Goal: Task Accomplishment & Management: Use online tool/utility

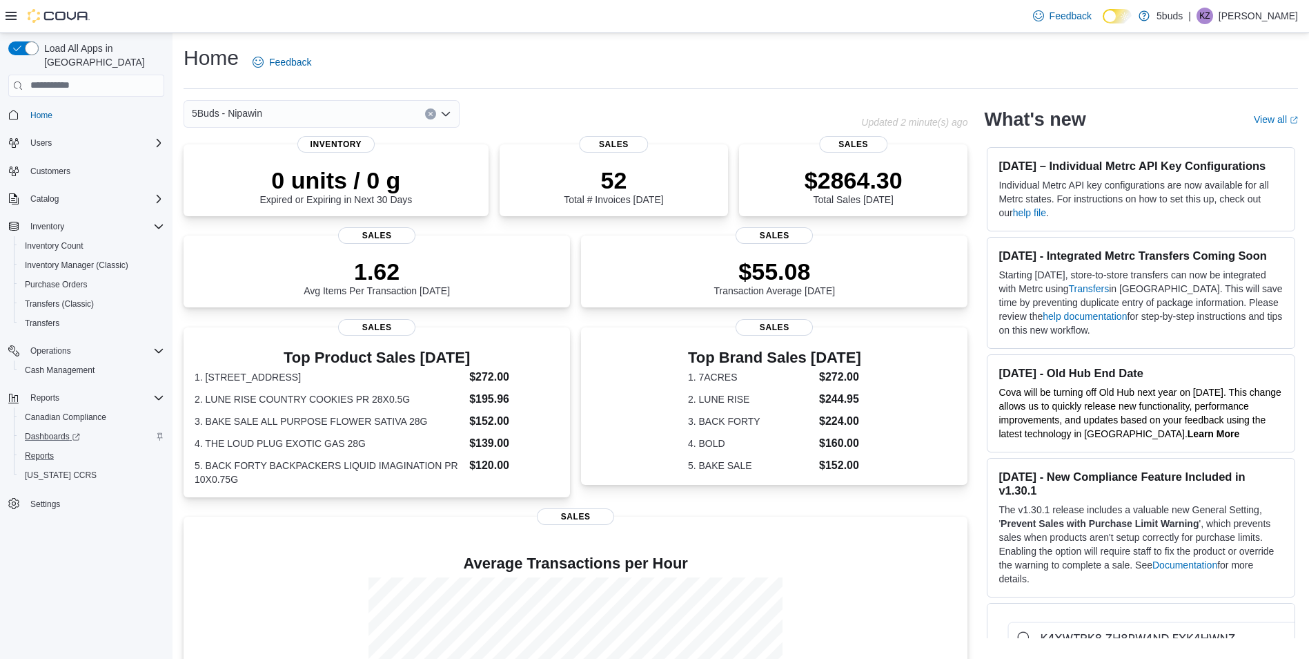
drag, startPoint x: 62, startPoint y: 442, endPoint x: 86, endPoint y: 430, distance: 26.9
click at [62, 447] on div "Reports" at bounding box center [91, 455] width 145 height 17
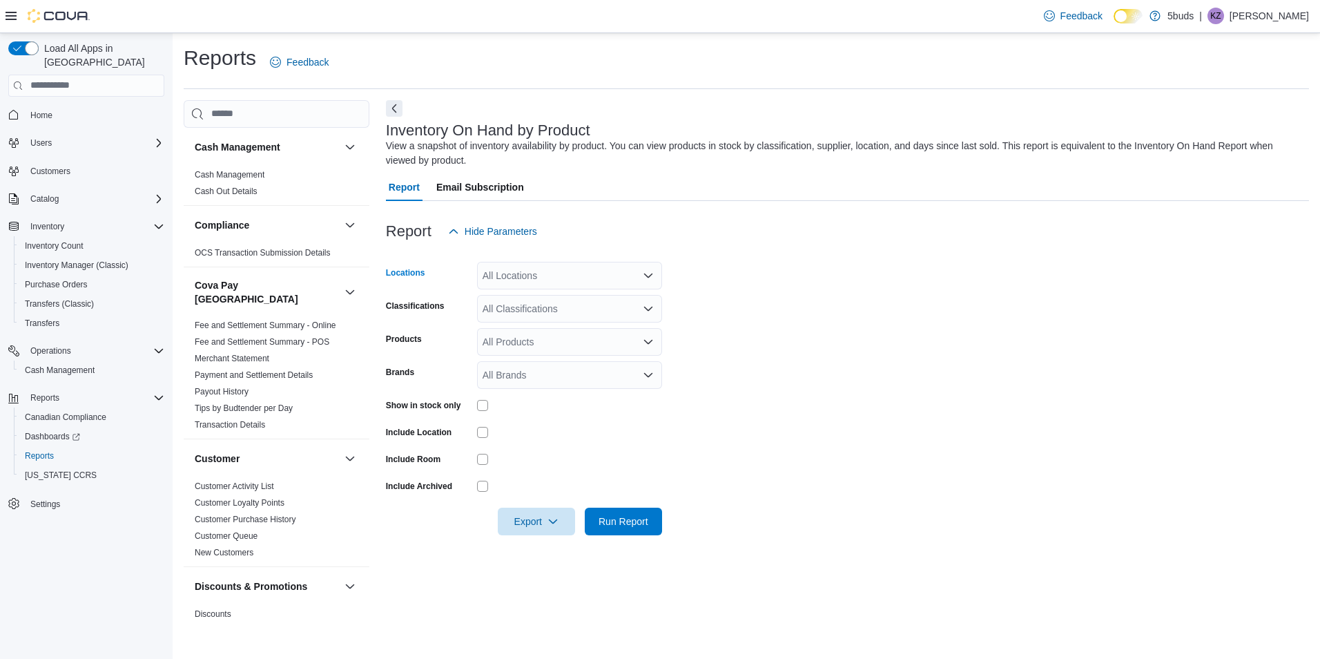
click at [585, 269] on div "All Locations" at bounding box center [569, 276] width 185 height 28
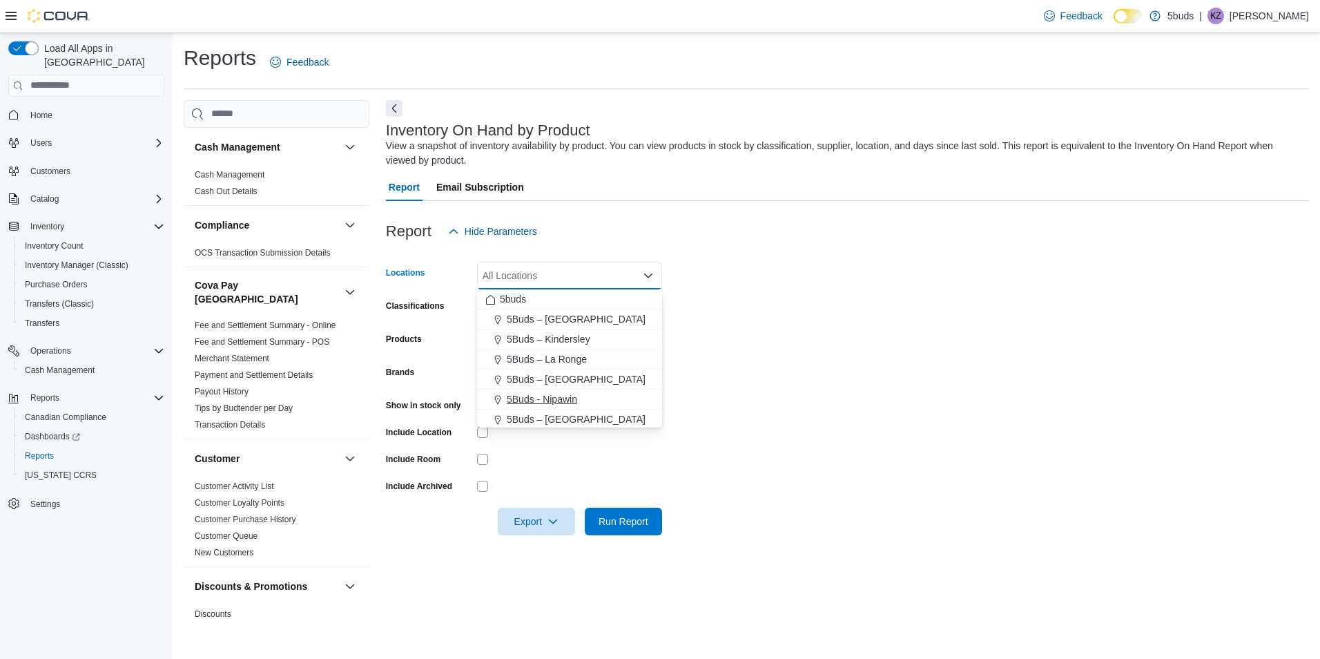
click at [561, 398] on span "5Buds - Nipawin" at bounding box center [542, 399] width 70 height 14
click at [748, 358] on form "Locations 5Buds - [GEOGRAPHIC_DATA] Combo box. Selected. 5Buds - [GEOGRAPHIC_DA…" at bounding box center [847, 390] width 923 height 290
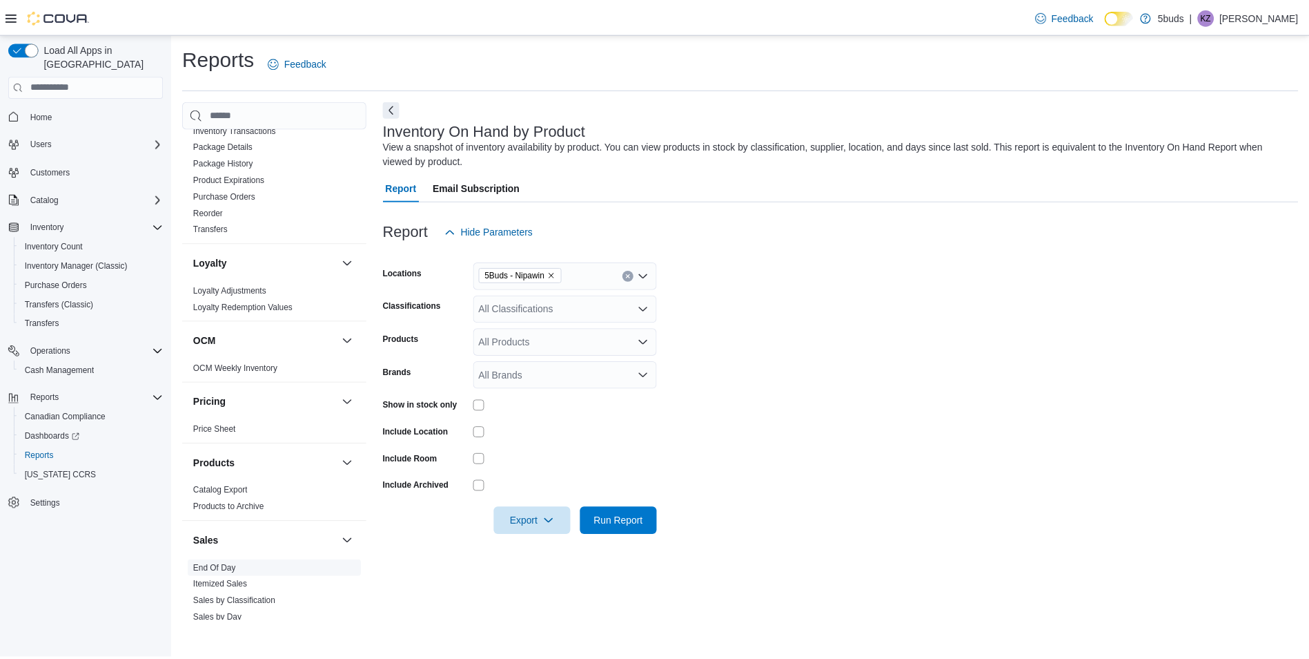
scroll to position [997, 0]
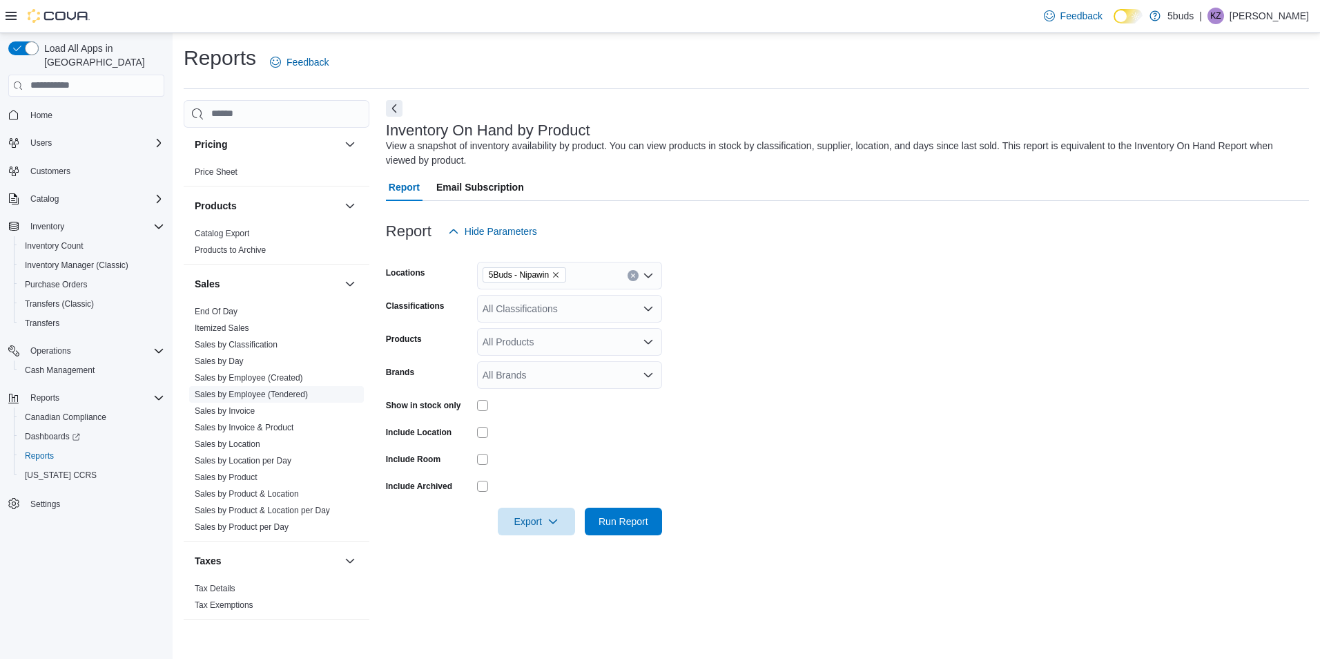
click at [274, 389] on link "Sales by Employee (Tendered)" at bounding box center [251, 394] width 113 height 10
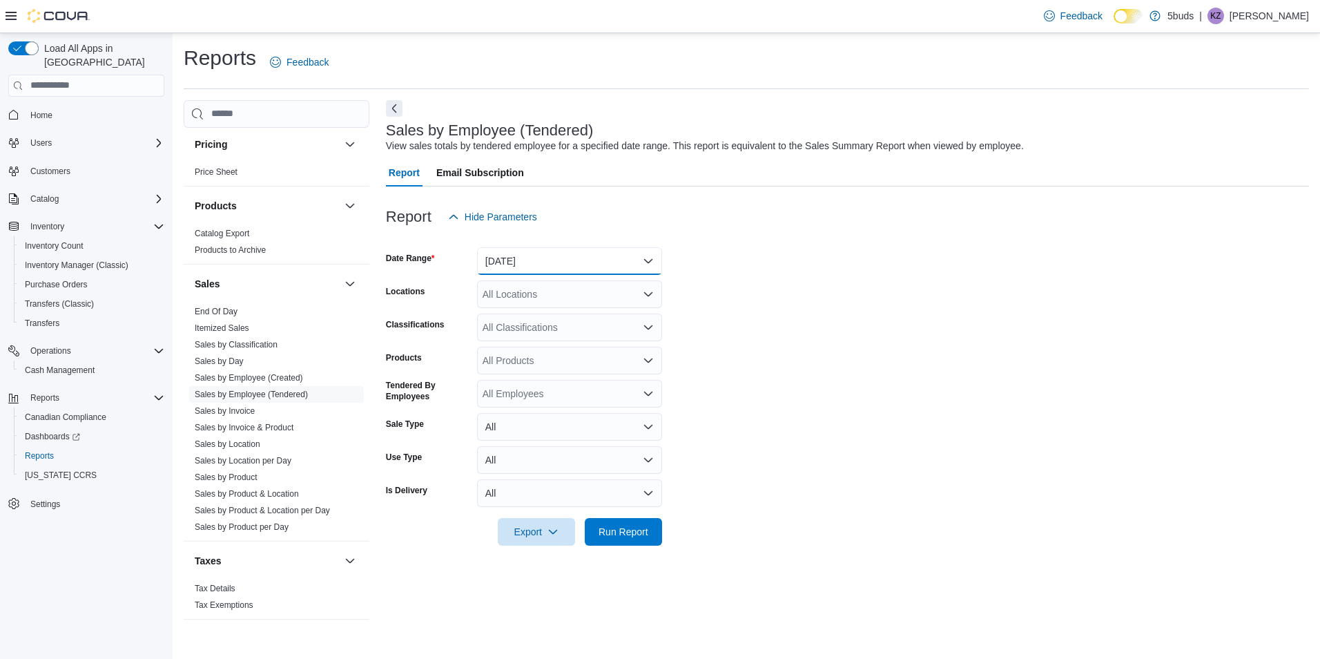
click at [576, 249] on button "[DATE]" at bounding box center [569, 261] width 185 height 28
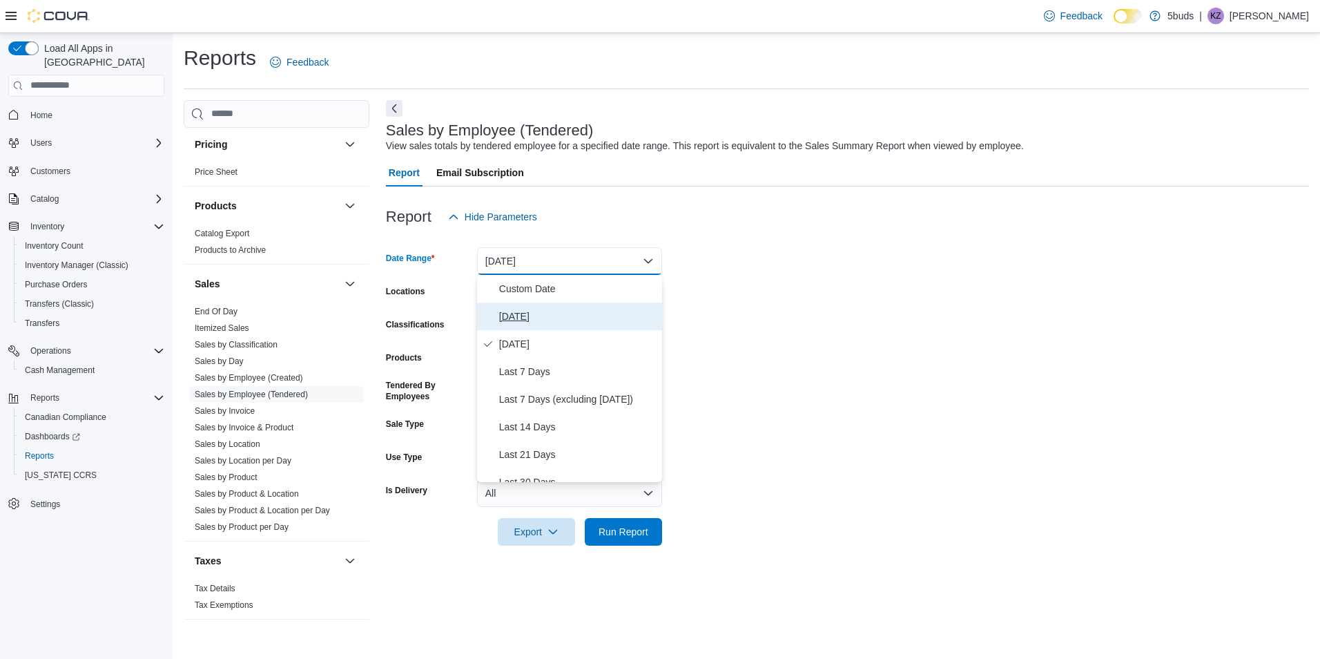
click at [530, 313] on span "[DATE]" at bounding box center [577, 316] width 157 height 17
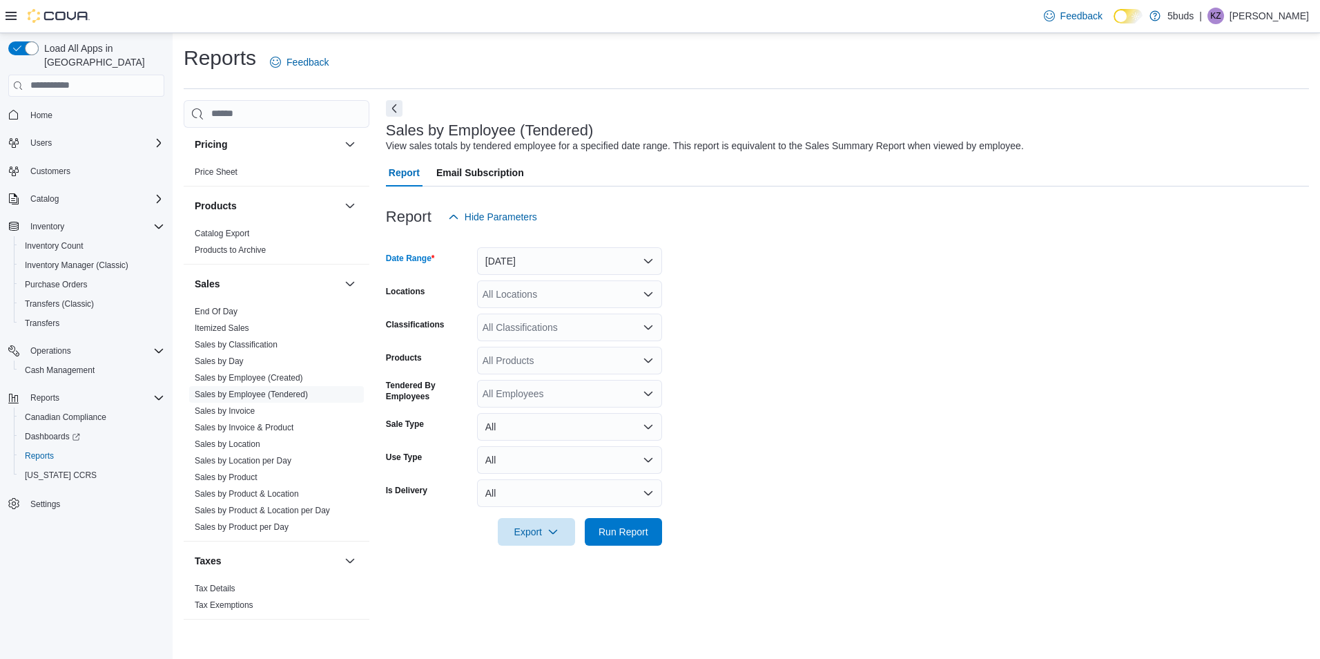
click at [516, 301] on div "All Locations" at bounding box center [569, 294] width 185 height 28
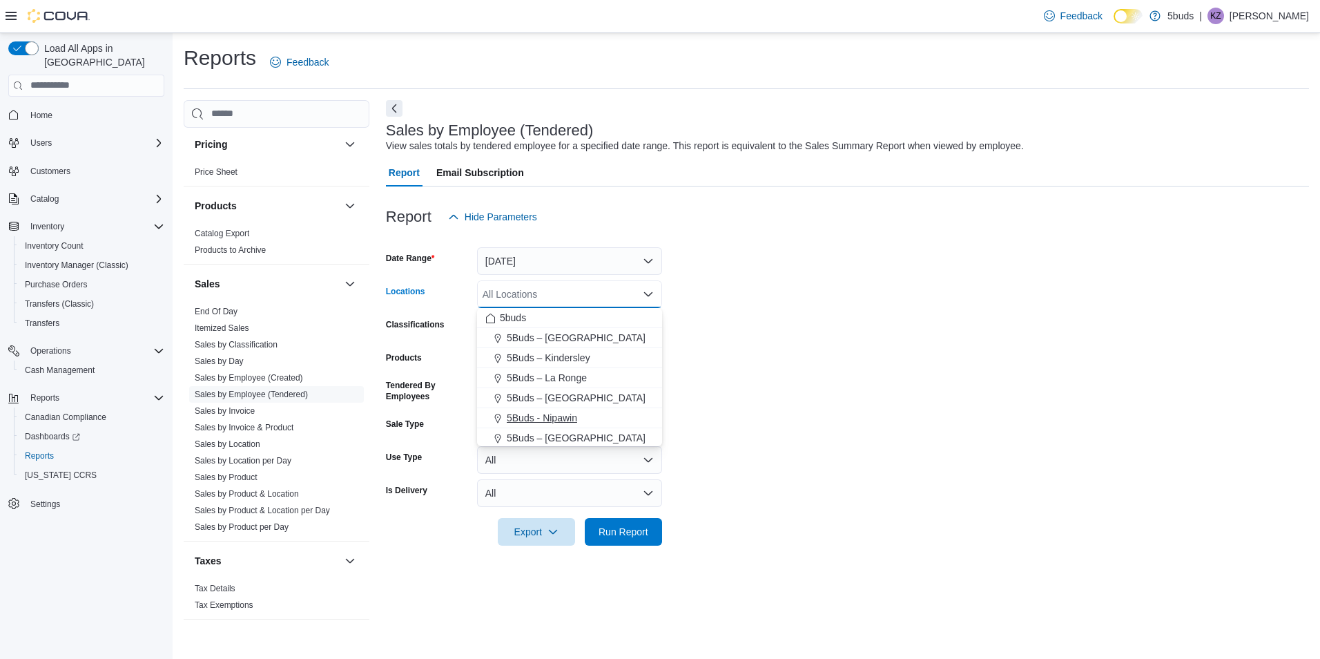
click at [536, 420] on span "5Buds - Nipawin" at bounding box center [542, 418] width 70 height 14
click at [748, 389] on form "Date Range [DATE] Locations 5Buds - [GEOGRAPHIC_DATA] Combo box. Selected. 5Bud…" at bounding box center [847, 388] width 923 height 315
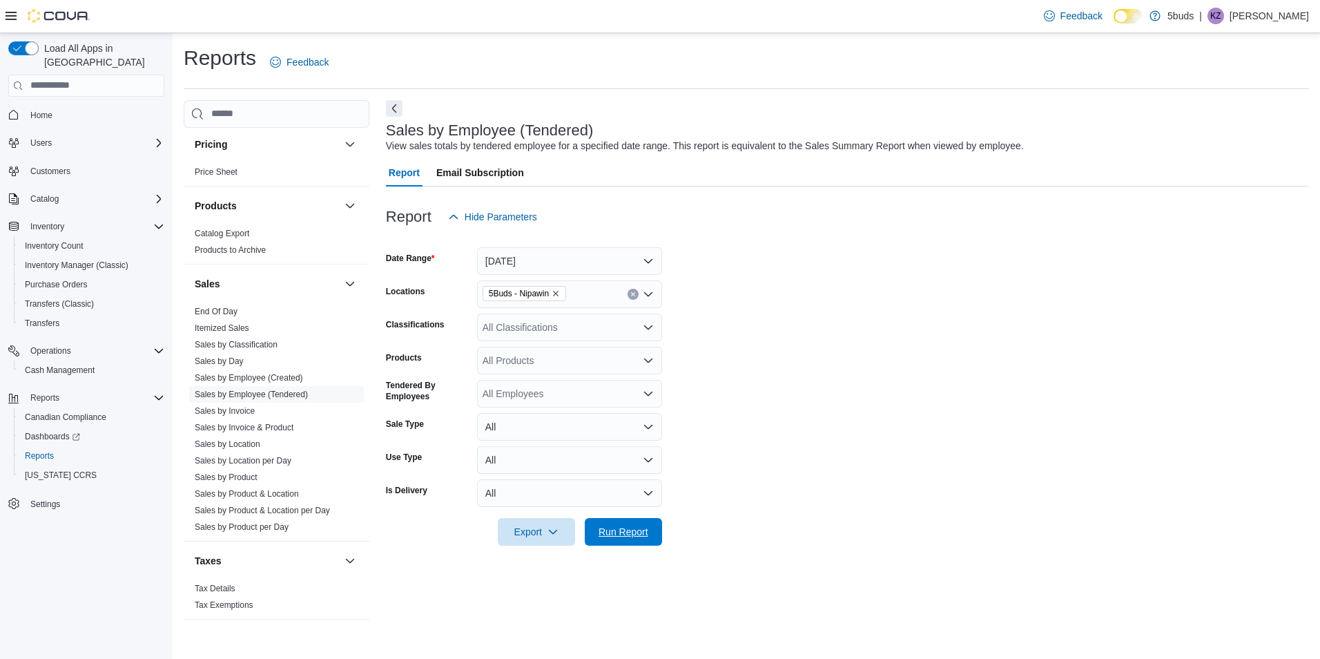
drag, startPoint x: 610, startPoint y: 533, endPoint x: 661, endPoint y: 493, distance: 65.4
click at [610, 534] on span "Run Report" at bounding box center [623, 532] width 50 height 14
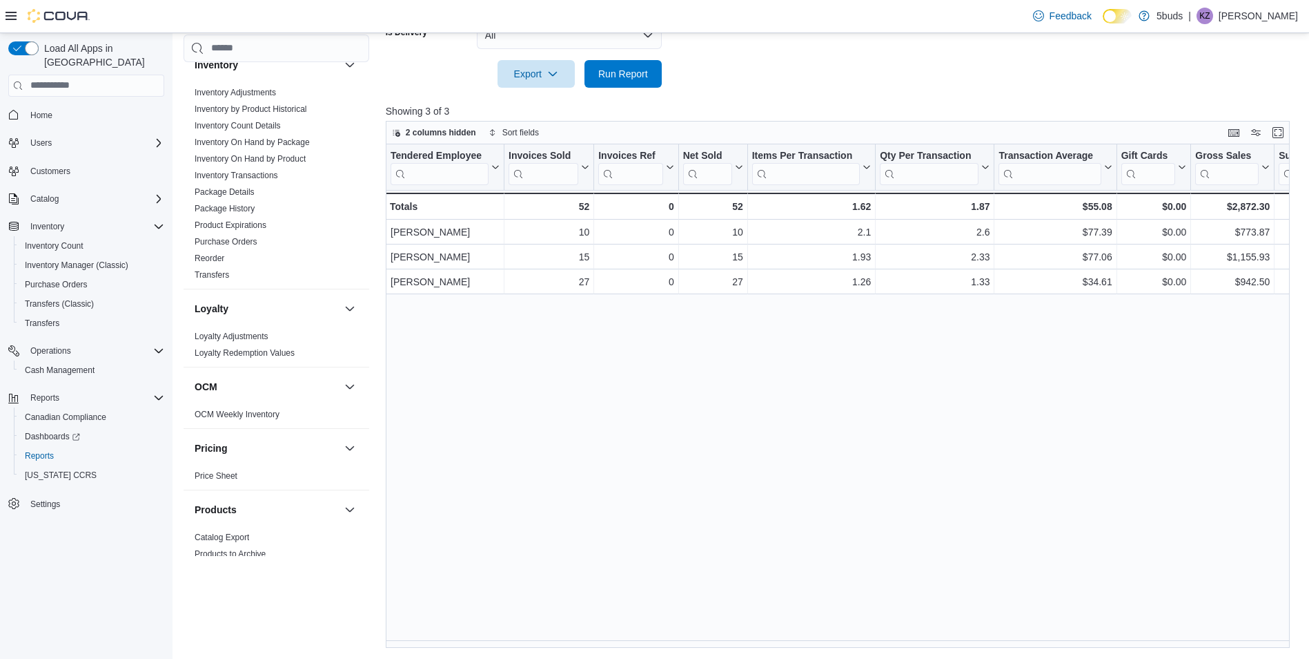
scroll to position [583, 0]
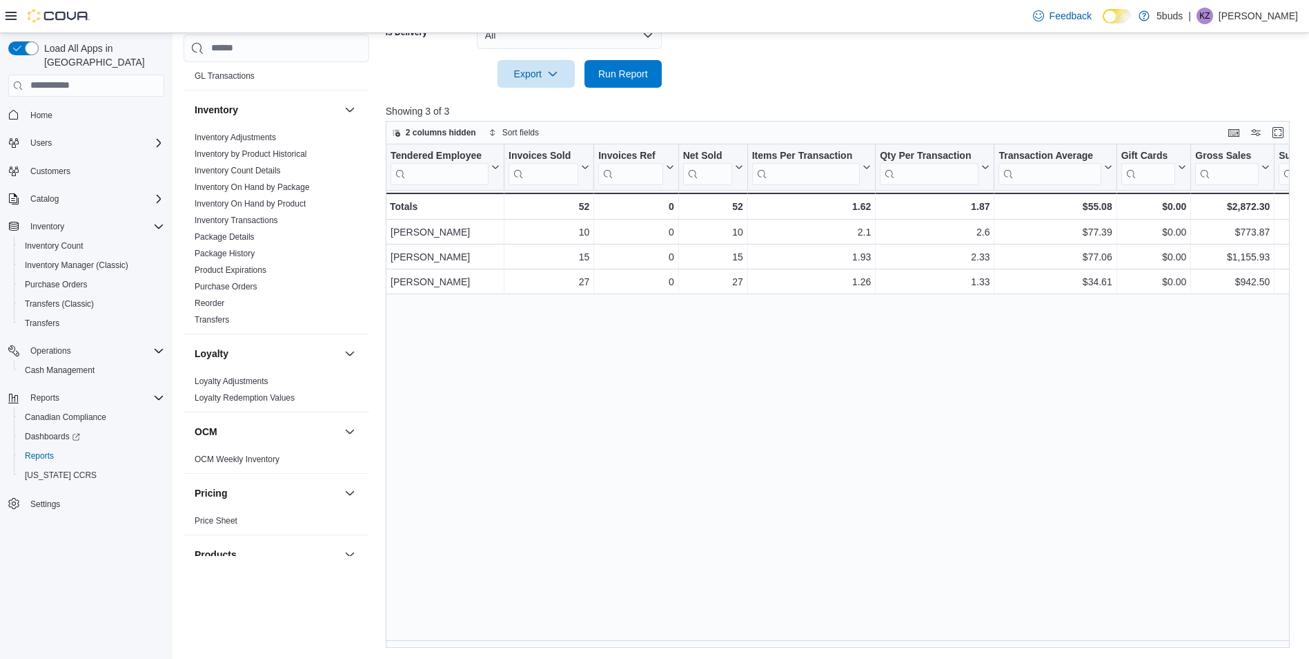
click at [63, 106] on span "Home" at bounding box center [94, 114] width 139 height 17
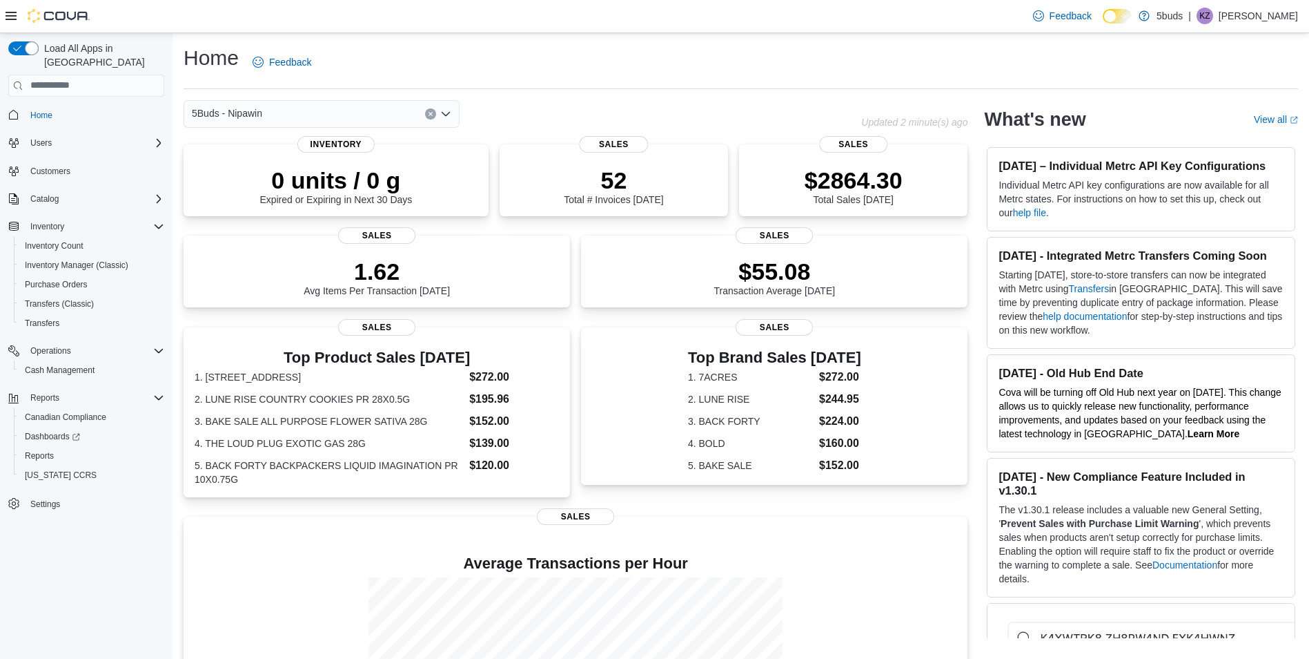
click at [435, 71] on div "Home Feedback" at bounding box center [741, 62] width 1115 height 36
click at [84, 364] on span "Cash Management" at bounding box center [60, 369] width 70 height 11
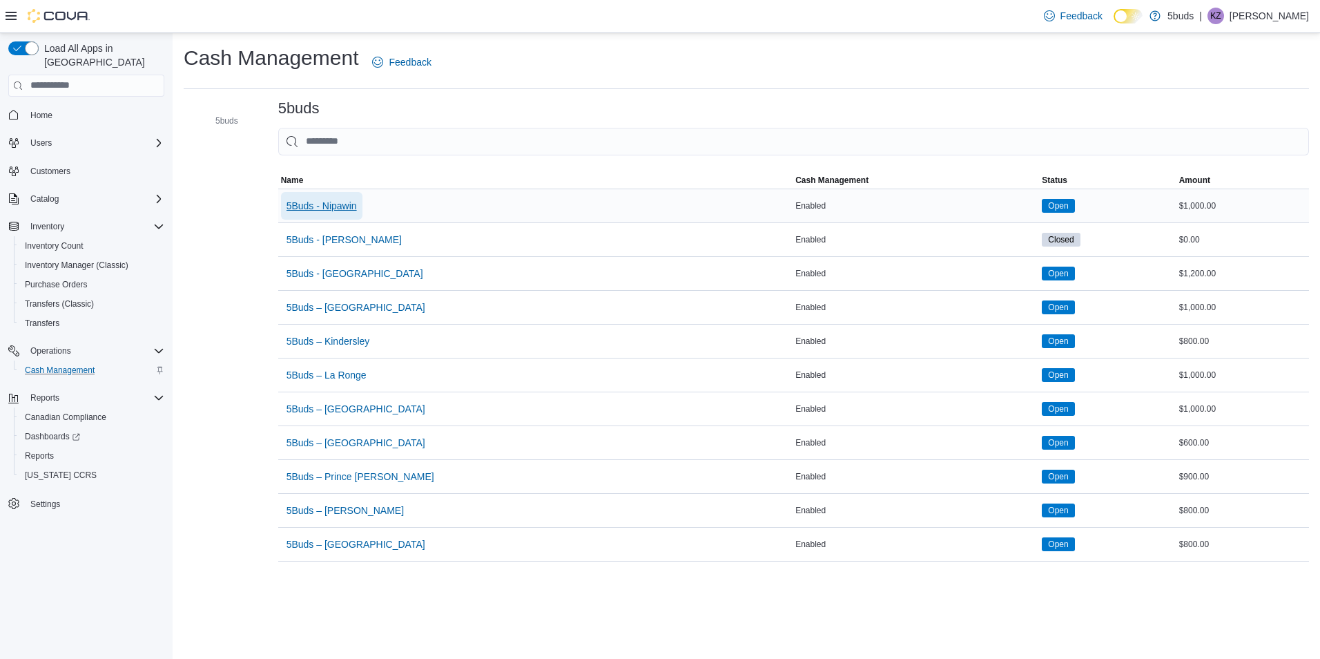
click at [332, 212] on span "5Buds - Nipawin" at bounding box center [321, 206] width 70 height 14
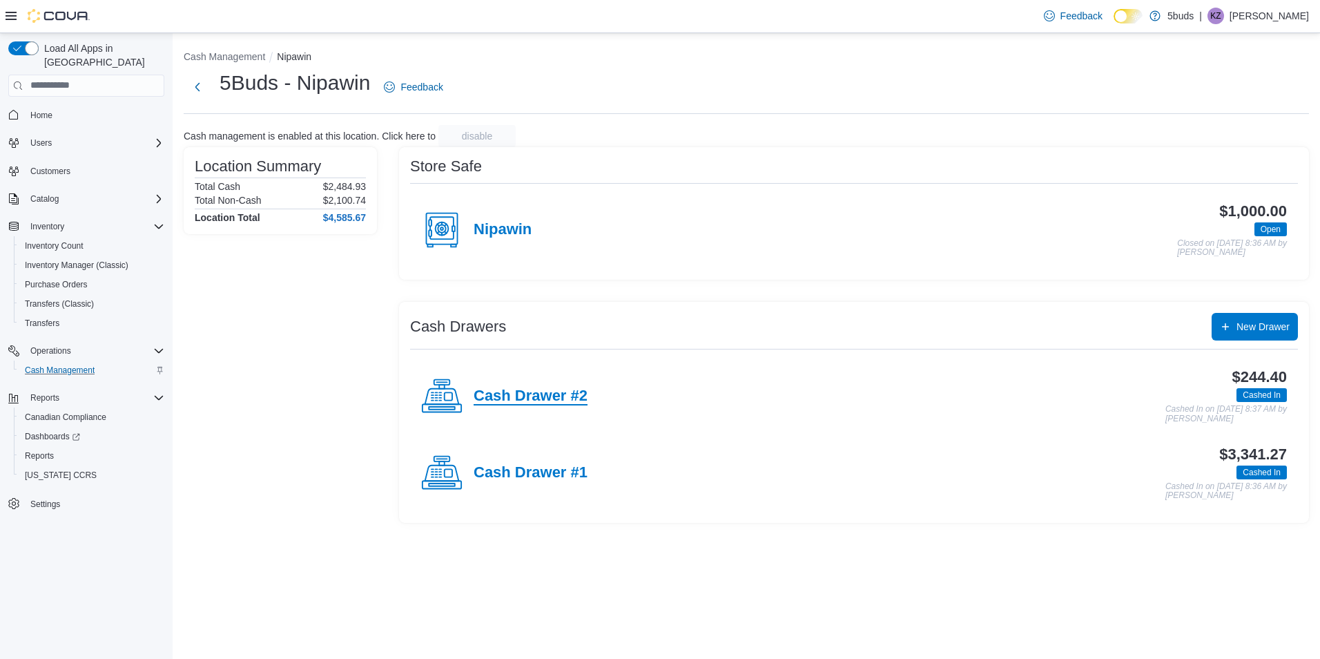
click at [548, 394] on h4 "Cash Drawer #2" at bounding box center [531, 396] width 114 height 18
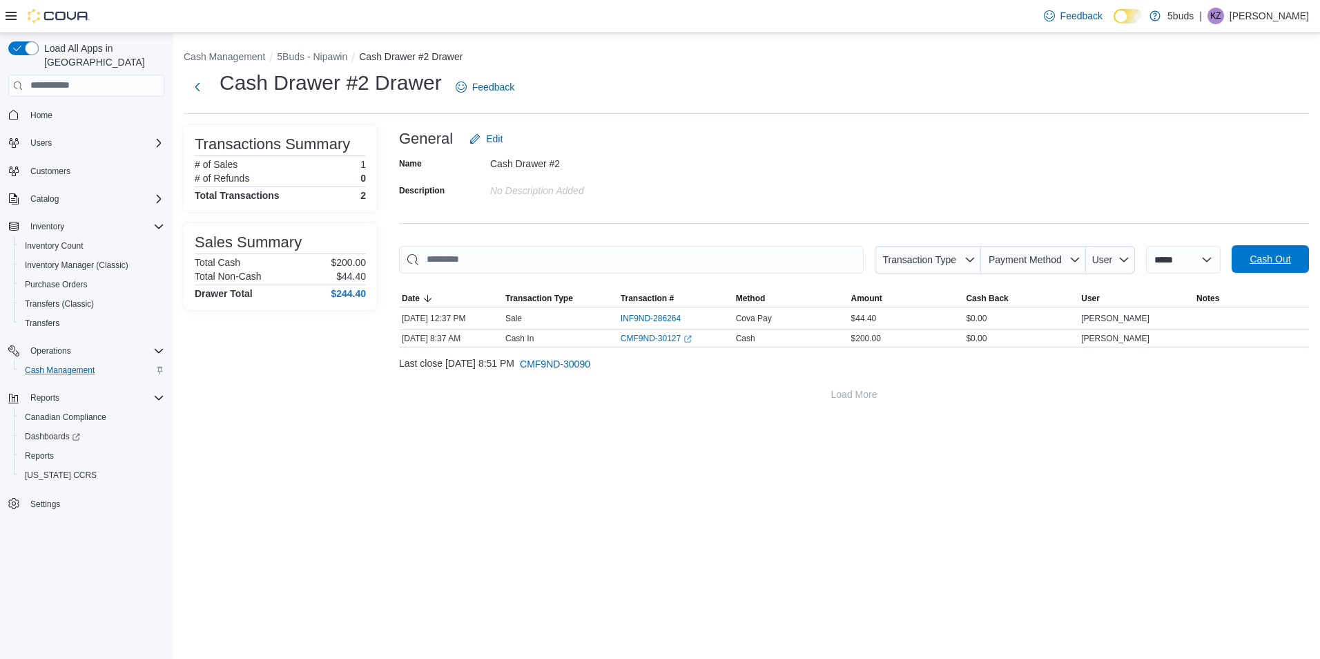
click at [1283, 264] on span "Cash Out" at bounding box center [1269, 259] width 41 height 14
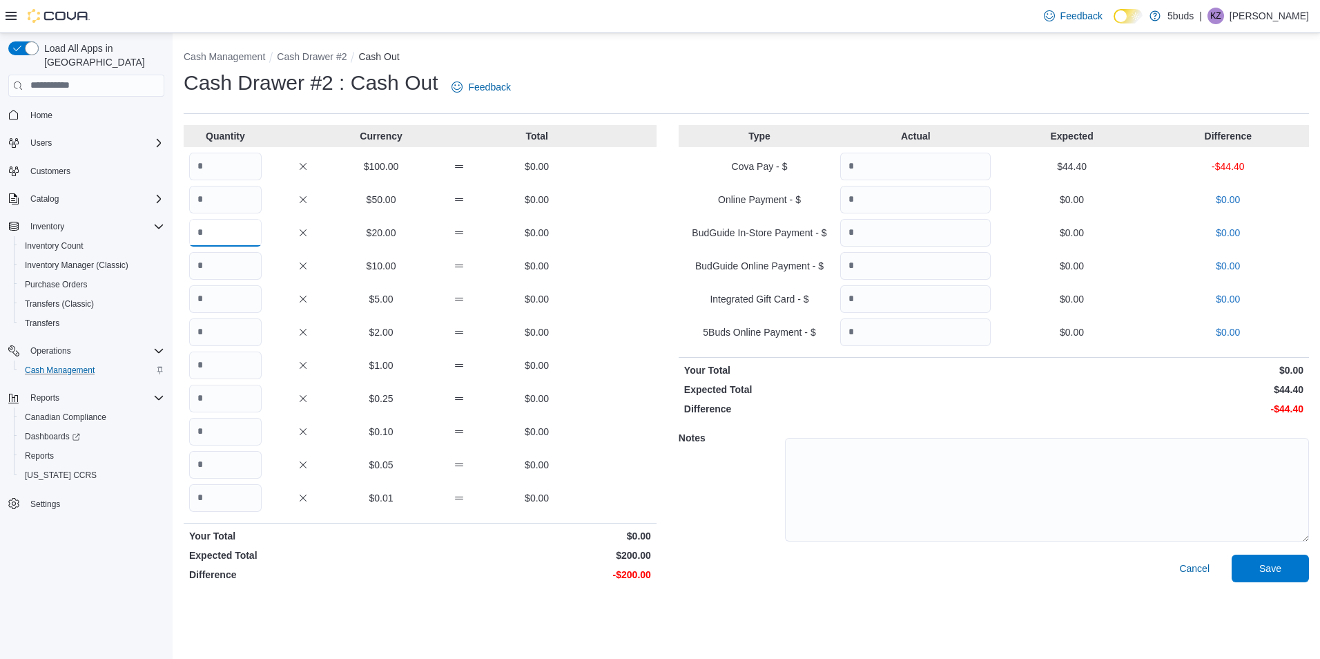
click at [208, 231] on input "Quantity" at bounding box center [225, 233] width 72 height 28
type input "*"
type input "**"
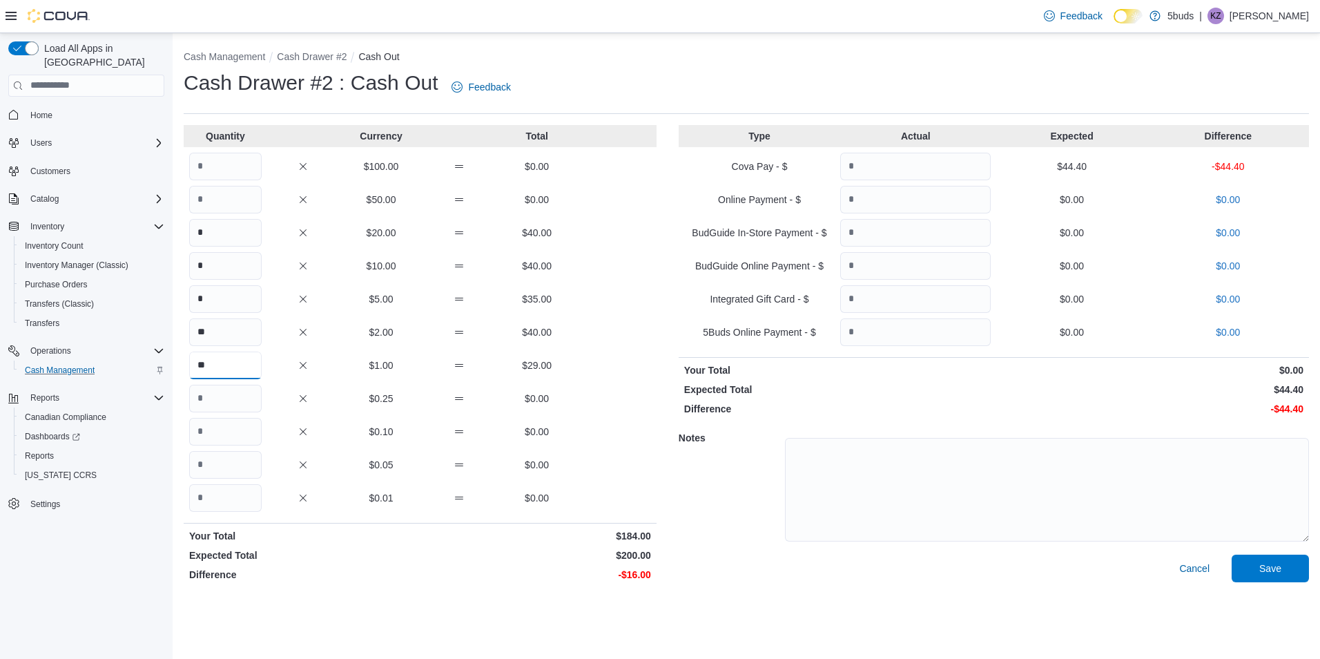
type input "**"
click at [897, 165] on input "Quantity" at bounding box center [915, 167] width 150 height 28
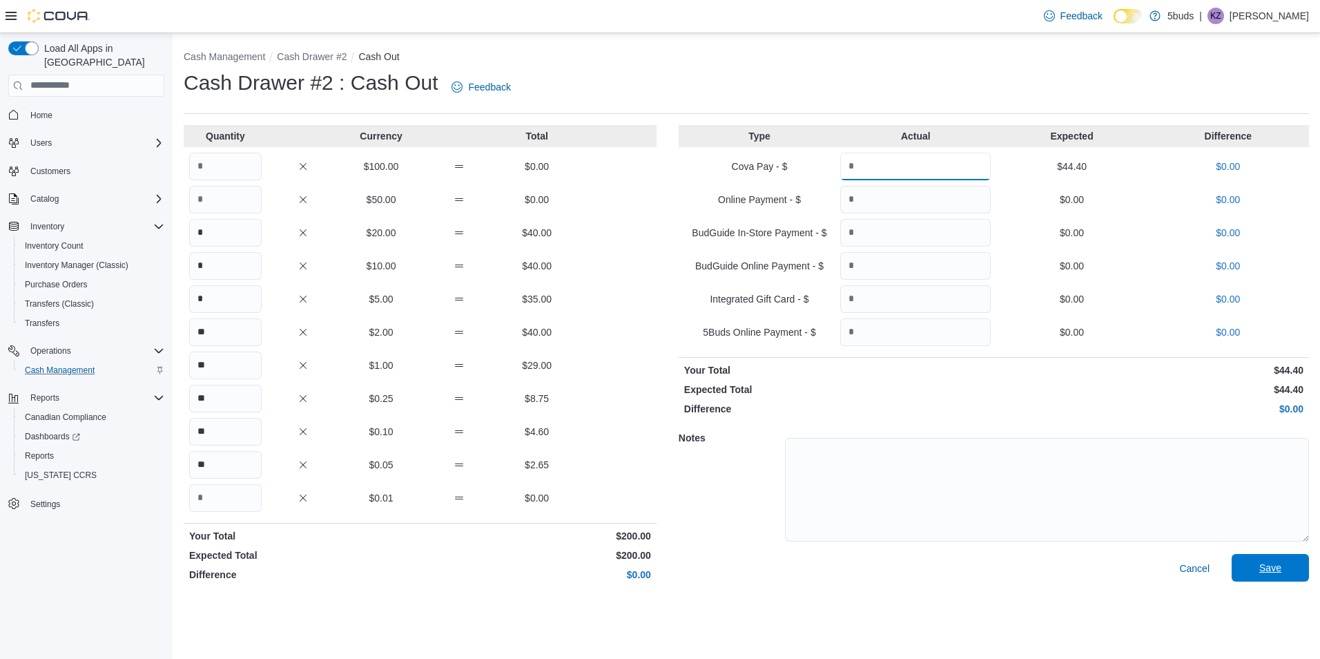
type input "*****"
click at [1283, 557] on span "Save" at bounding box center [1270, 568] width 61 height 28
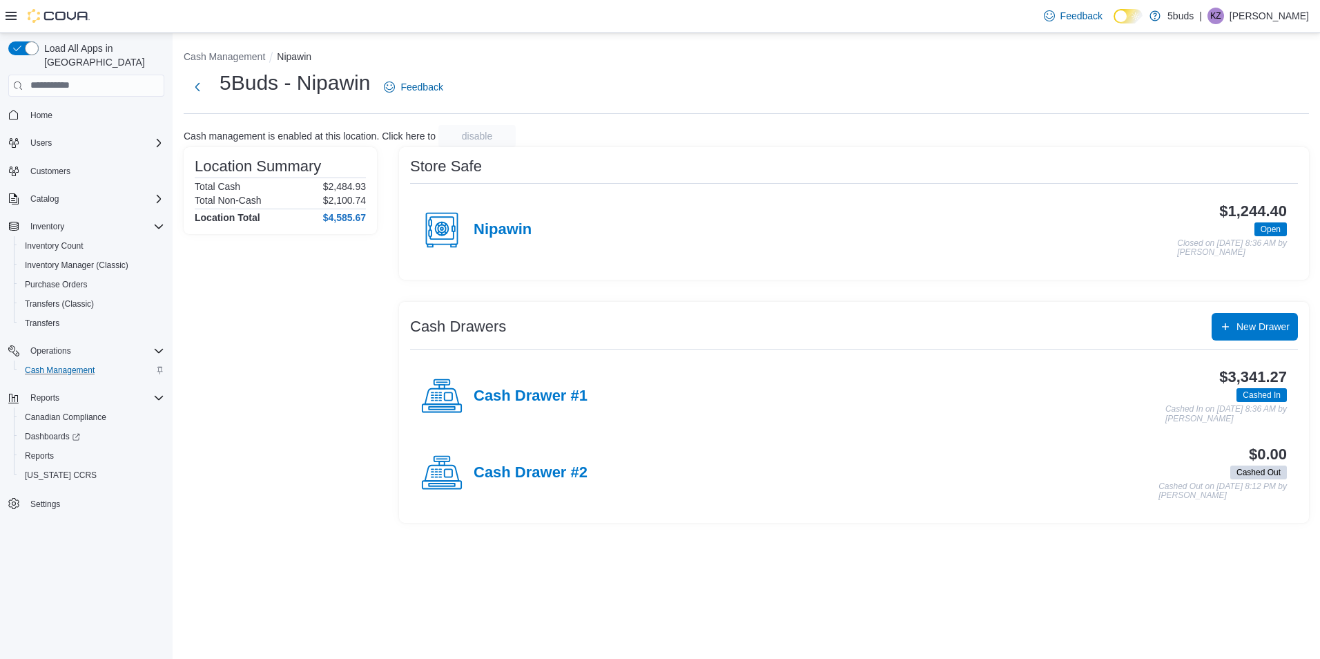
click at [562, 381] on div "Cash Drawer #1" at bounding box center [504, 396] width 166 height 41
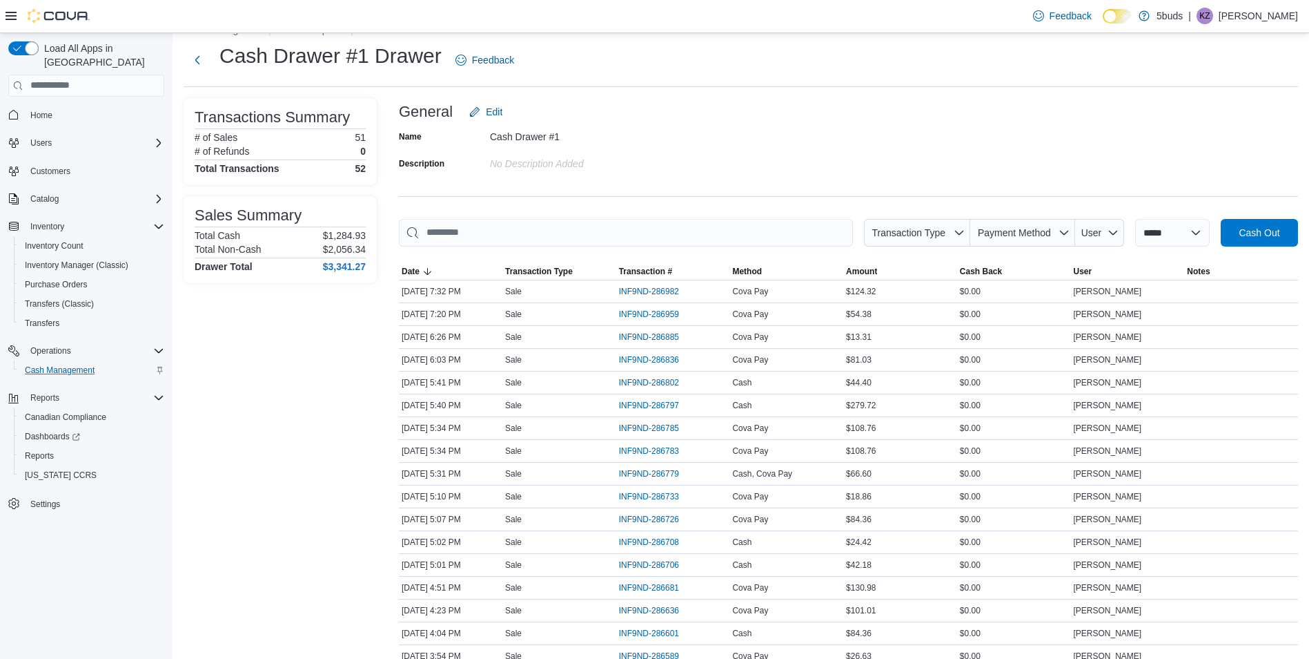
scroll to position [2, 0]
